Goal: Connect with others: Connect with other users

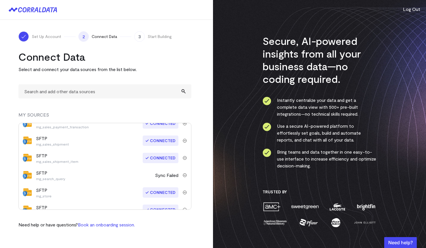
scroll to position [609, 0]
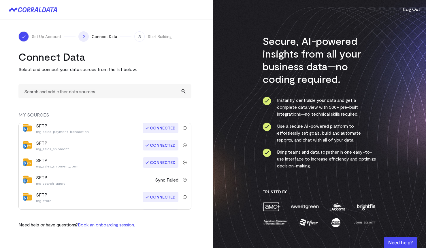
click at [47, 182] on p "mg_search_query" at bounding box center [50, 183] width 29 height 5
click at [60, 183] on p "mg_search_query" at bounding box center [50, 183] width 29 height 5
click at [79, 183] on div "SFTP mg_search_query" at bounding box center [89, 180] width 107 height 12
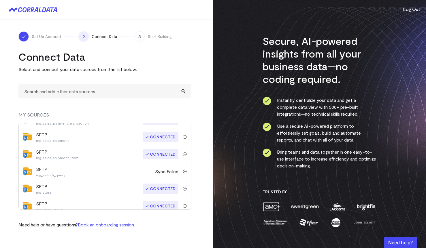
scroll to position [623, 0]
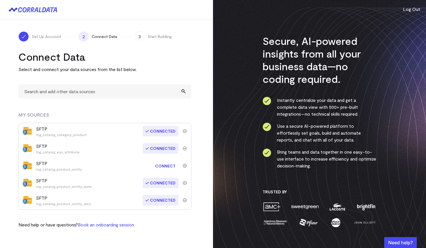
scroll to position [154, 0]
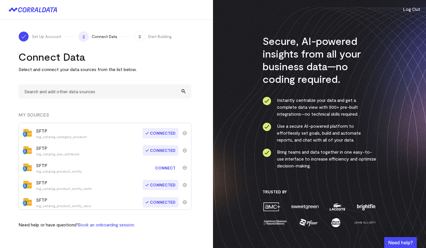
click at [166, 169] on link "Connect" at bounding box center [165, 168] width 26 height 11
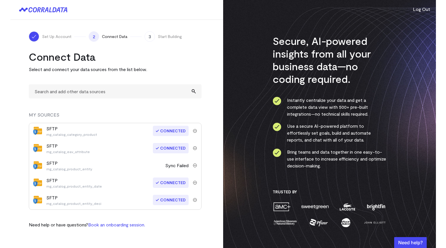
scroll to position [156, 0]
